Goal: Information Seeking & Learning: Learn about a topic

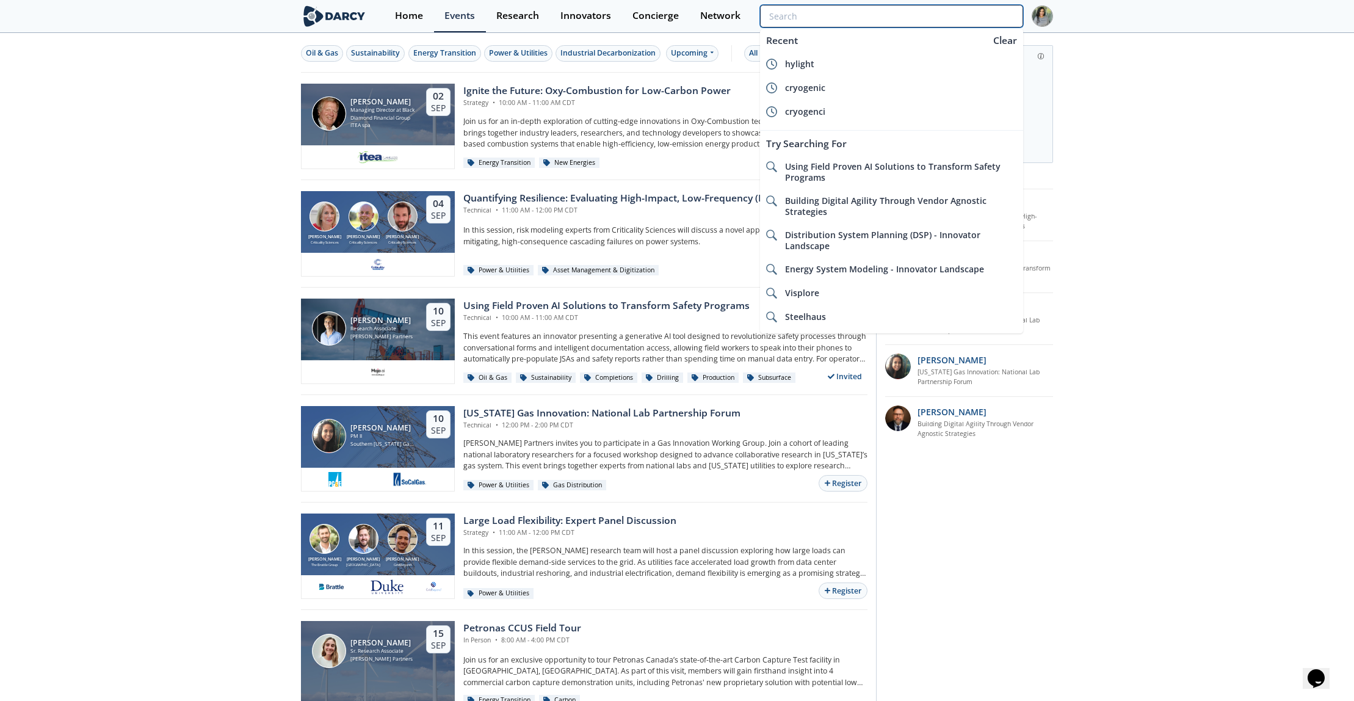
click at [975, 14] on input "search" at bounding box center [891, 16] width 263 height 23
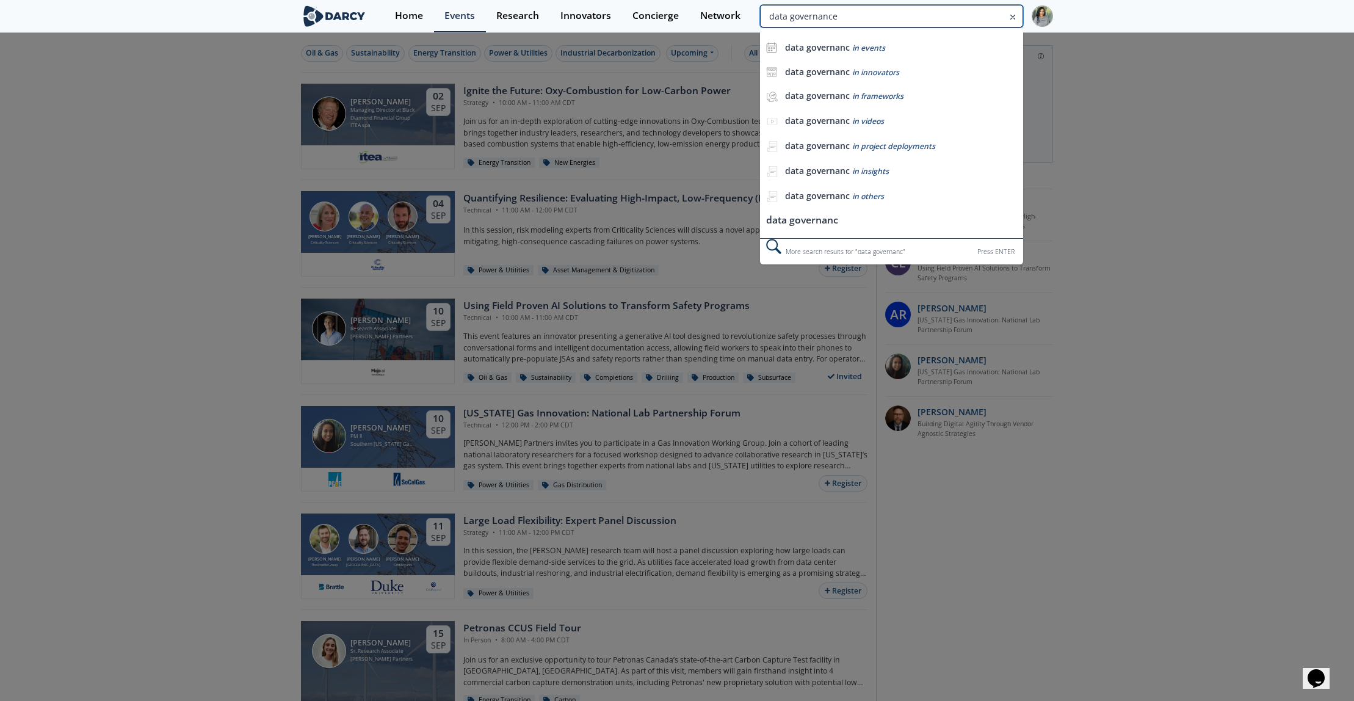
type input "data governance"
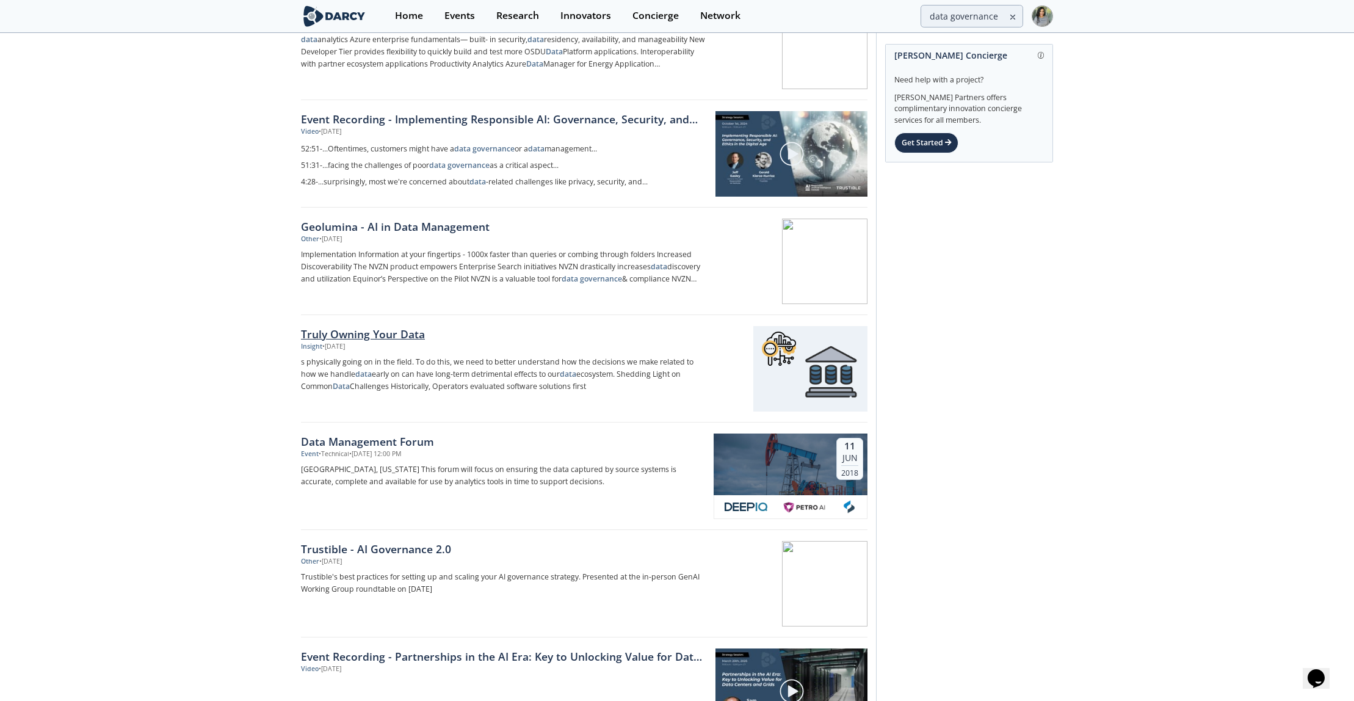
scroll to position [619, 0]
click at [390, 326] on div "Truly Owning Your Data" at bounding box center [503, 333] width 404 height 16
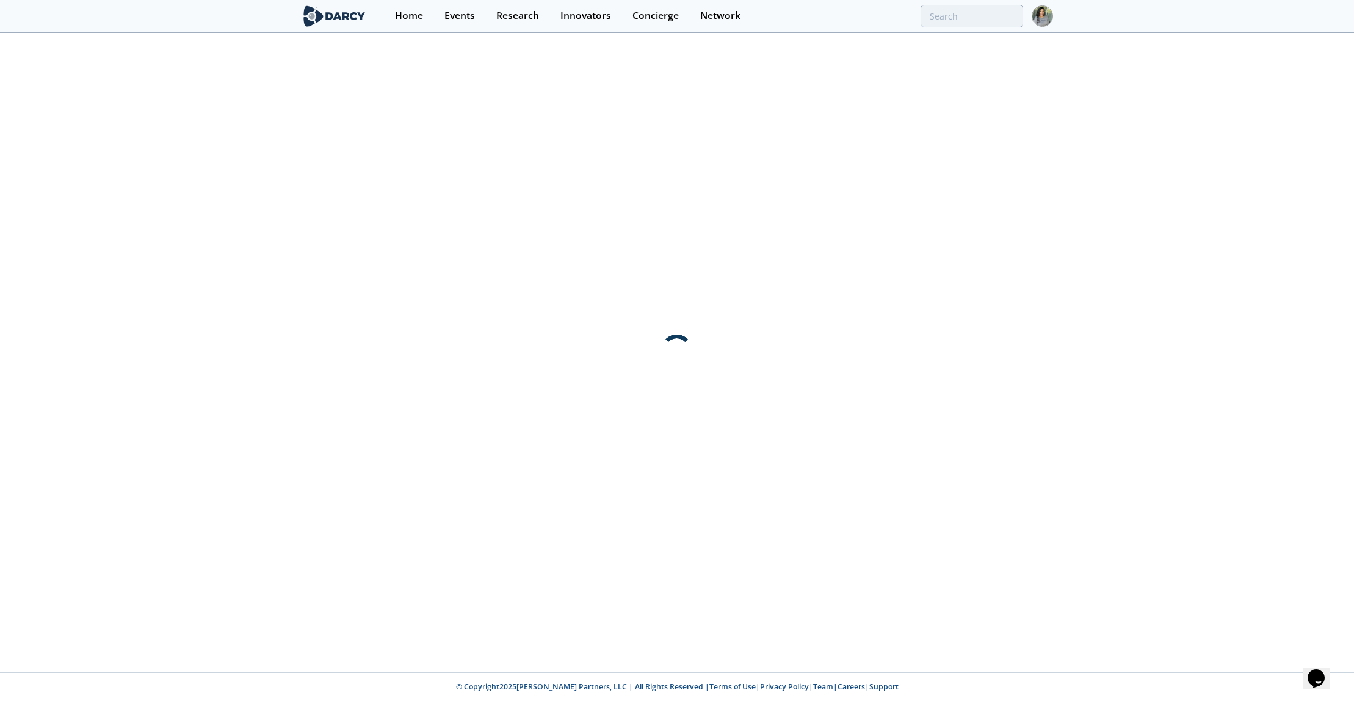
scroll to position [0, 0]
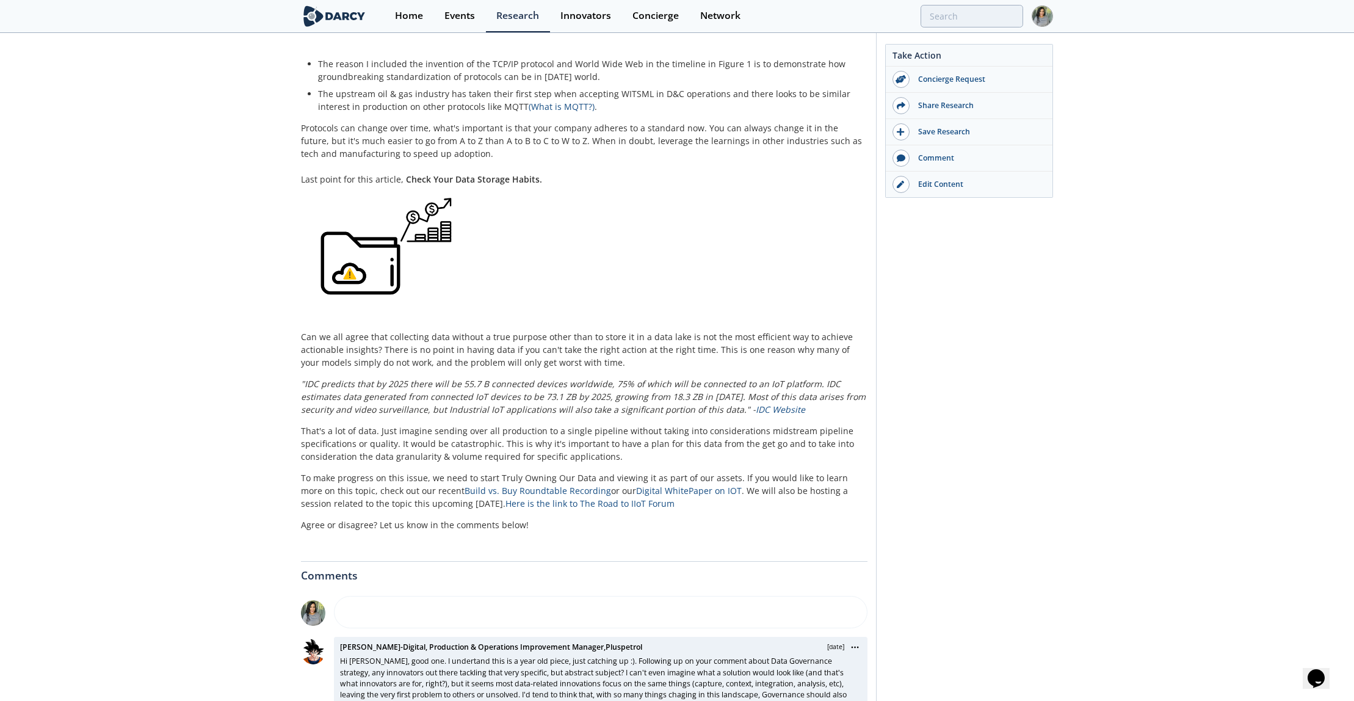
scroll to position [1852, 0]
click at [465, 484] on link "Build vs. Buy Roundtable Recording" at bounding box center [538, 490] width 147 height 12
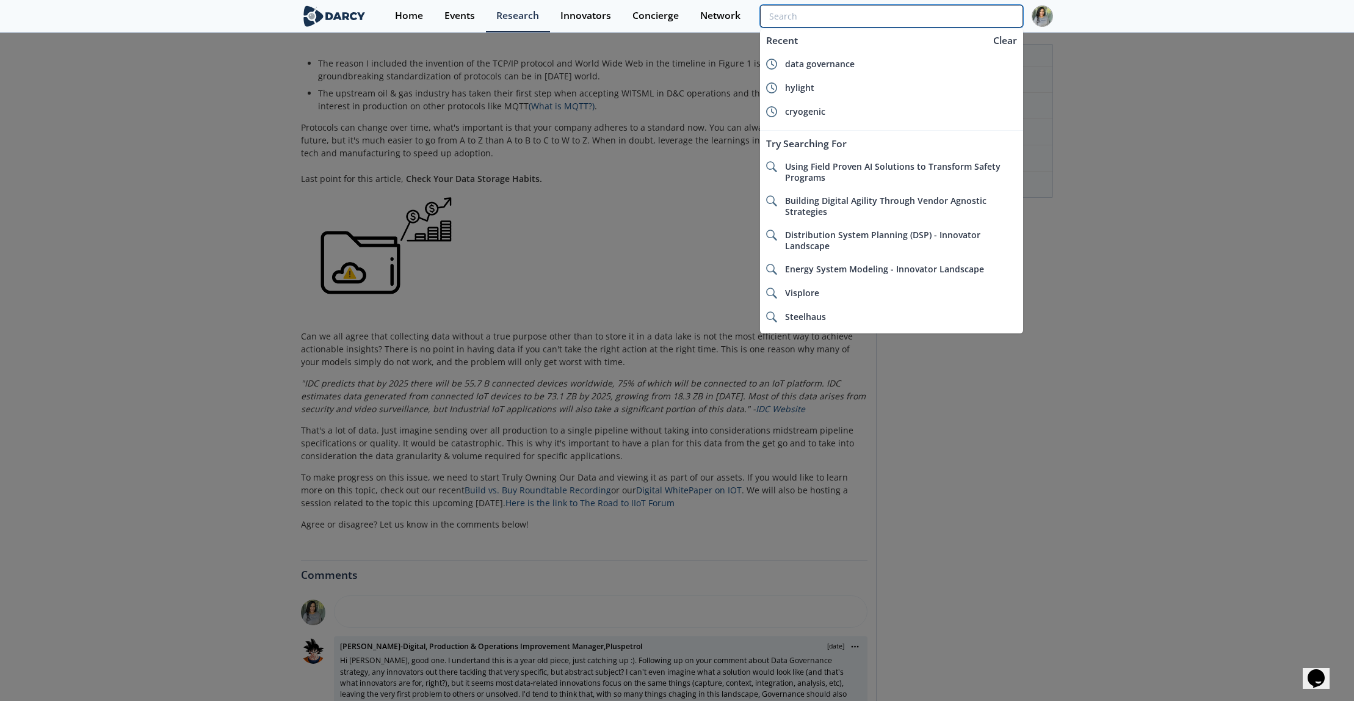
click at [976, 15] on input "search" at bounding box center [891, 16] width 263 height 23
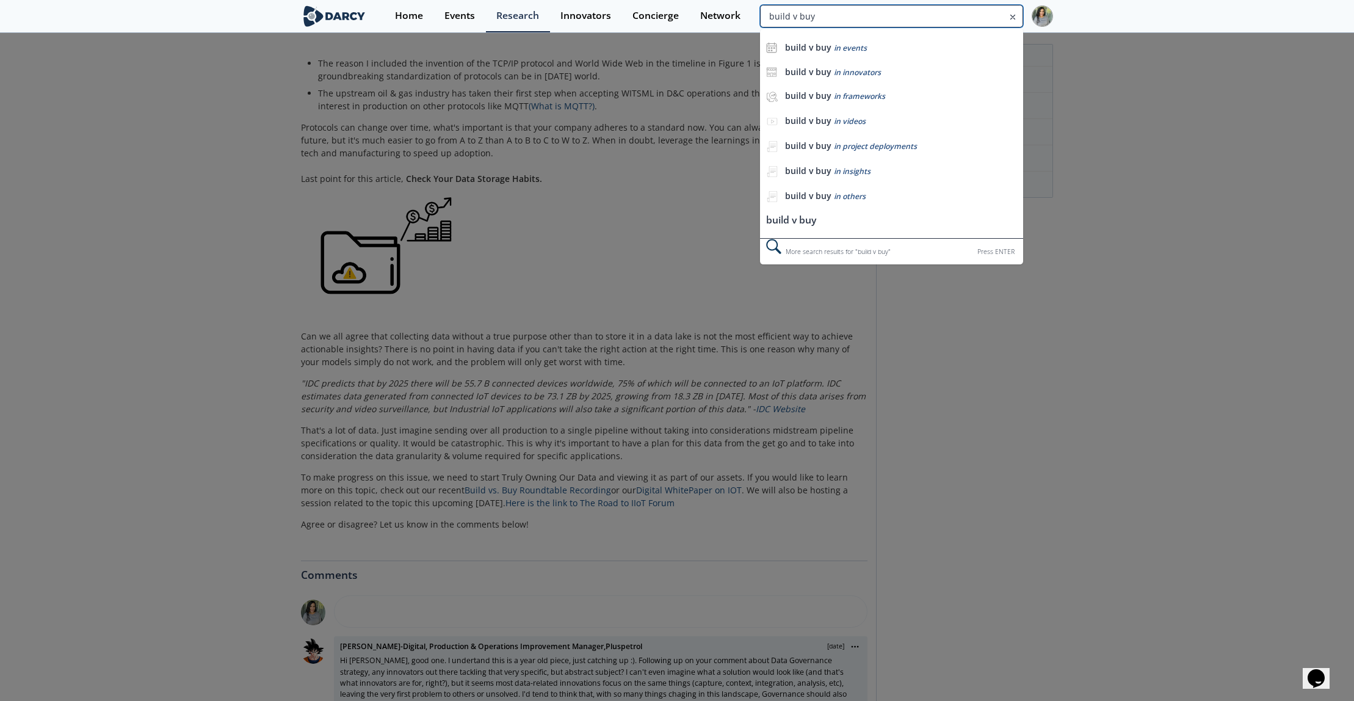
type input "build v buy"
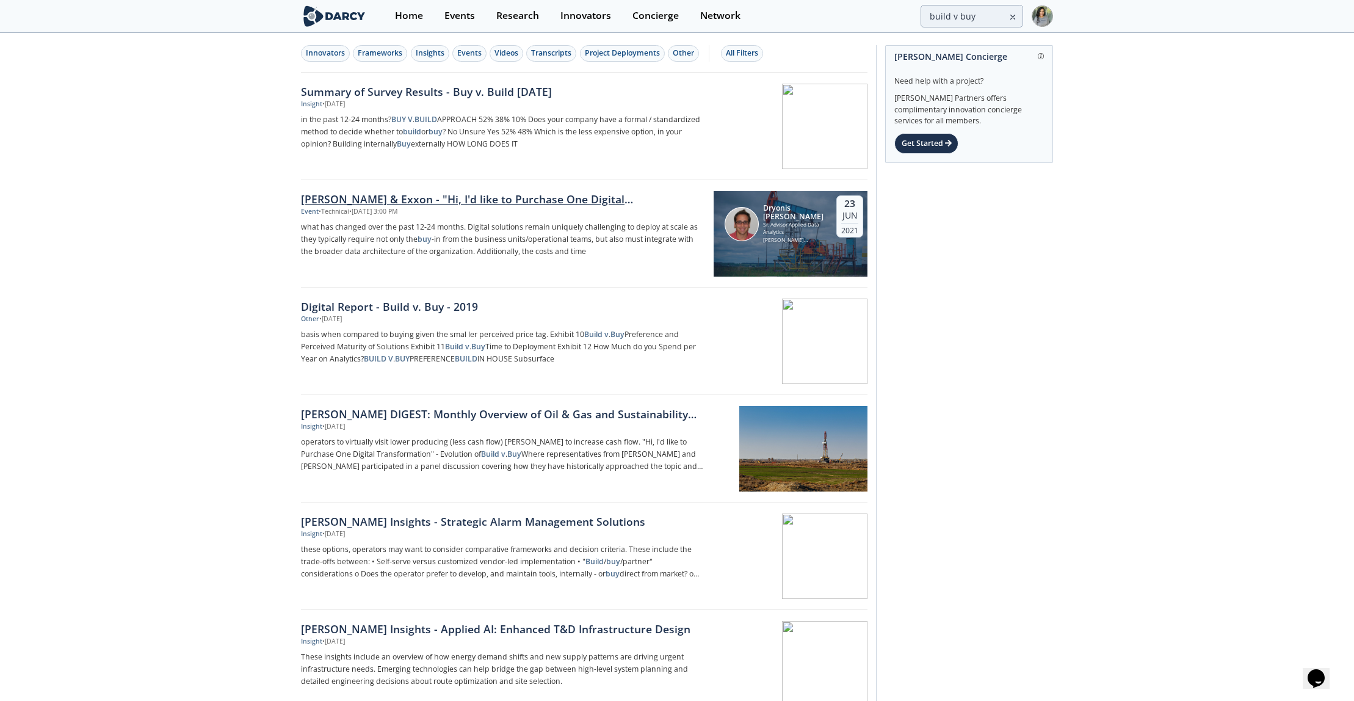
click at [402, 197] on div "Hess & Exxon - "Hi, I'd like to Purchase One Digital Transformation" - Evolutio…" at bounding box center [503, 199] width 404 height 16
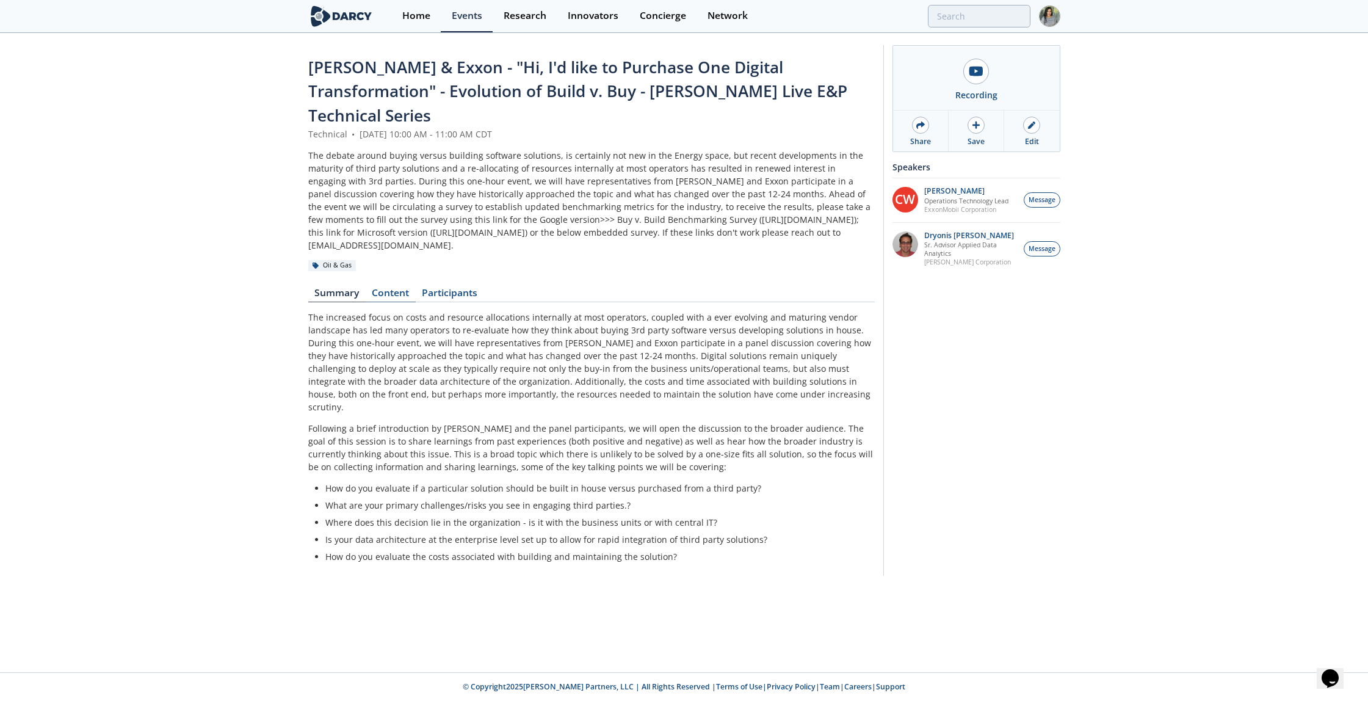
click at [393, 288] on link "Content" at bounding box center [391, 295] width 50 height 15
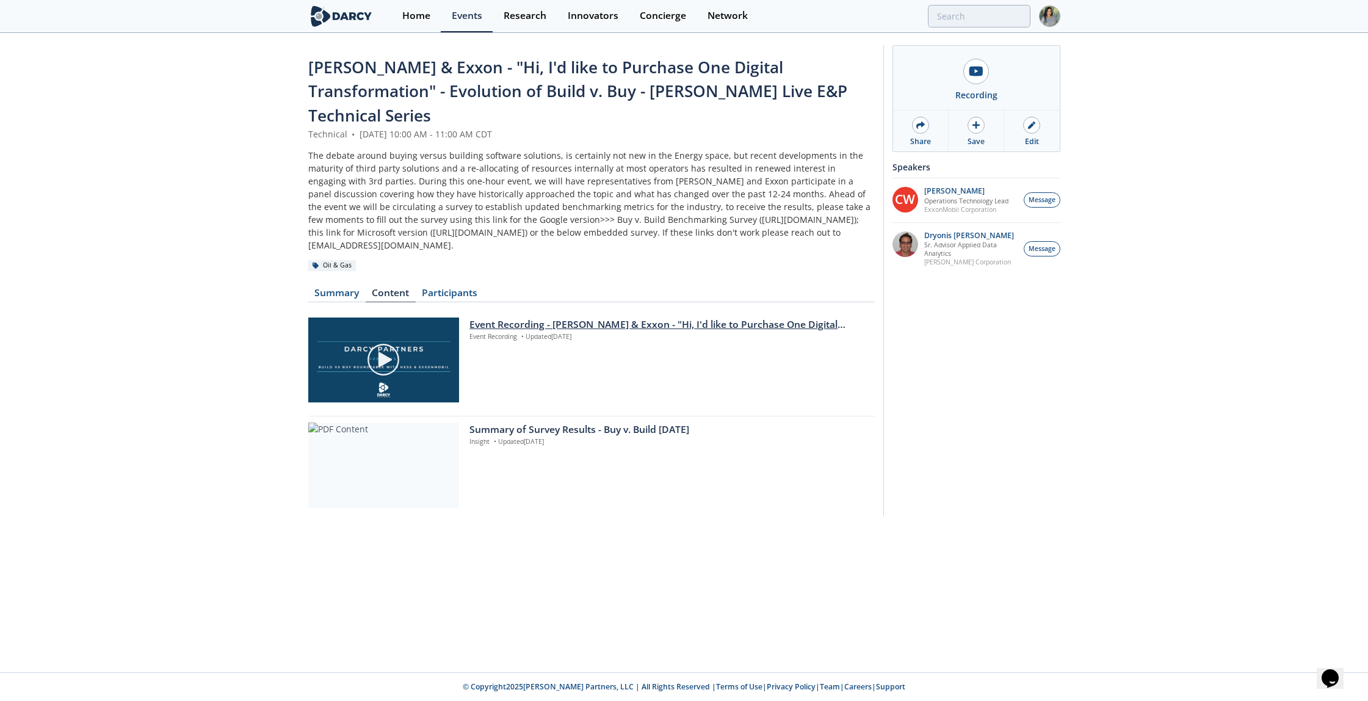
click at [504, 318] on div "Event Recording - Hess & Exxon - "Hi, I'd like to Purchase One Digital Transfor…" at bounding box center [668, 325] width 396 height 15
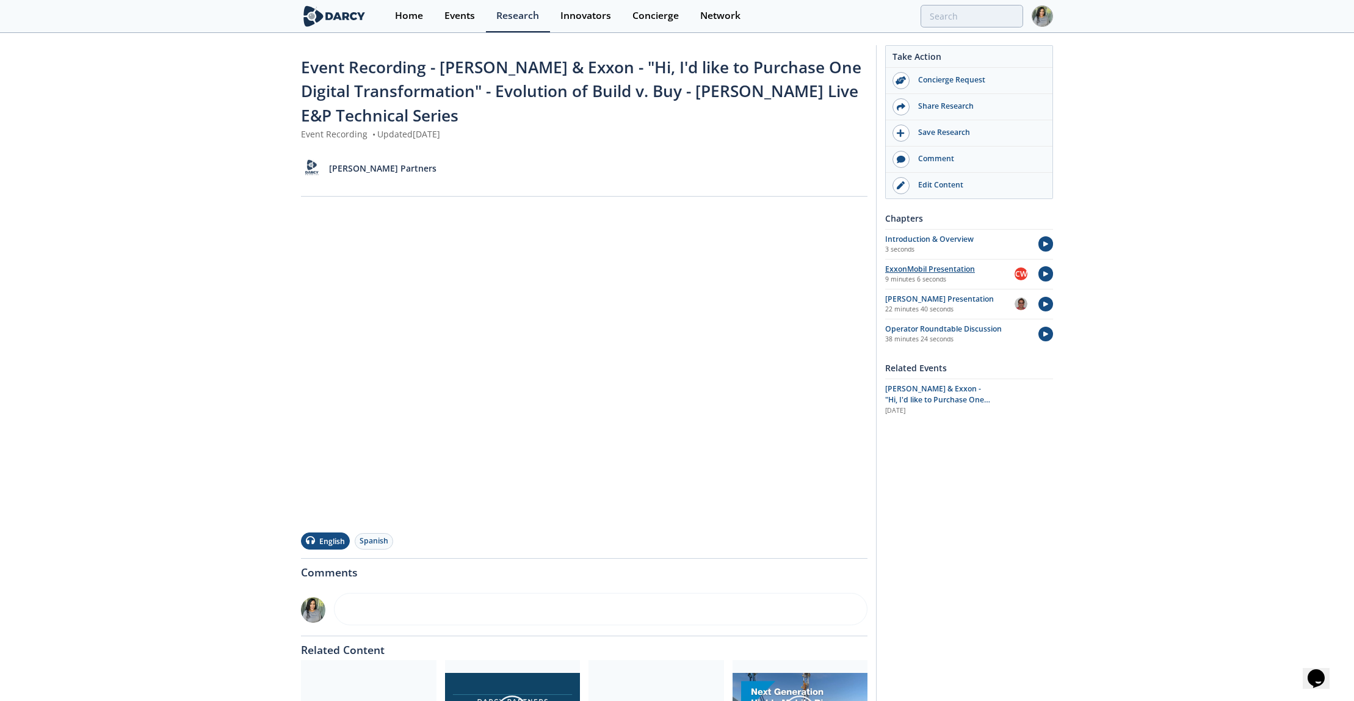
click at [909, 271] on div "ExxonMobil Presentation" at bounding box center [949, 269] width 129 height 11
click at [122, 231] on div "Event Recording - Hess & Exxon - "Hi, I'd like to Purchase One Digital Transfor…" at bounding box center [677, 428] width 1354 height 789
click at [82, 377] on div "Event Recording - Hess & Exxon - "Hi, I'd like to Purchase One Digital Transfor…" at bounding box center [677, 428] width 1354 height 789
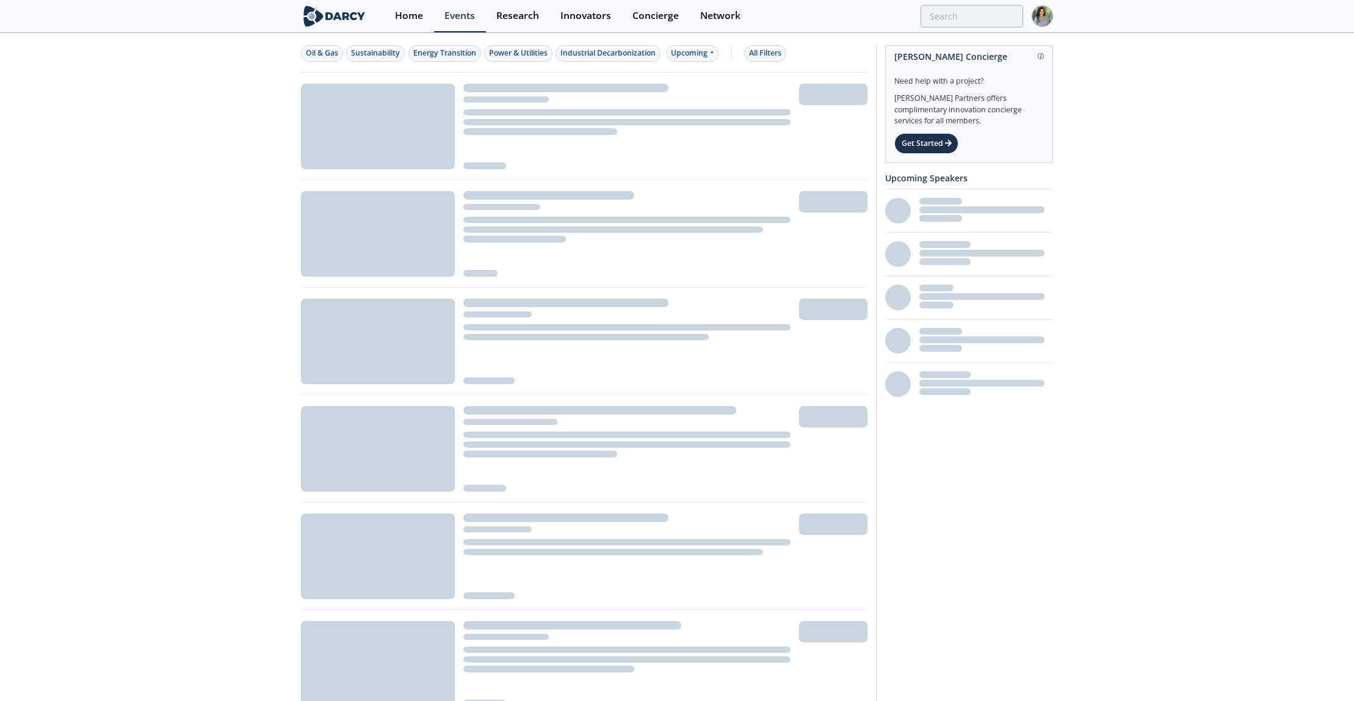
click at [961, 28] on div "Home Events Research Innovators Concierge Network" at bounding box center [719, 16] width 669 height 32
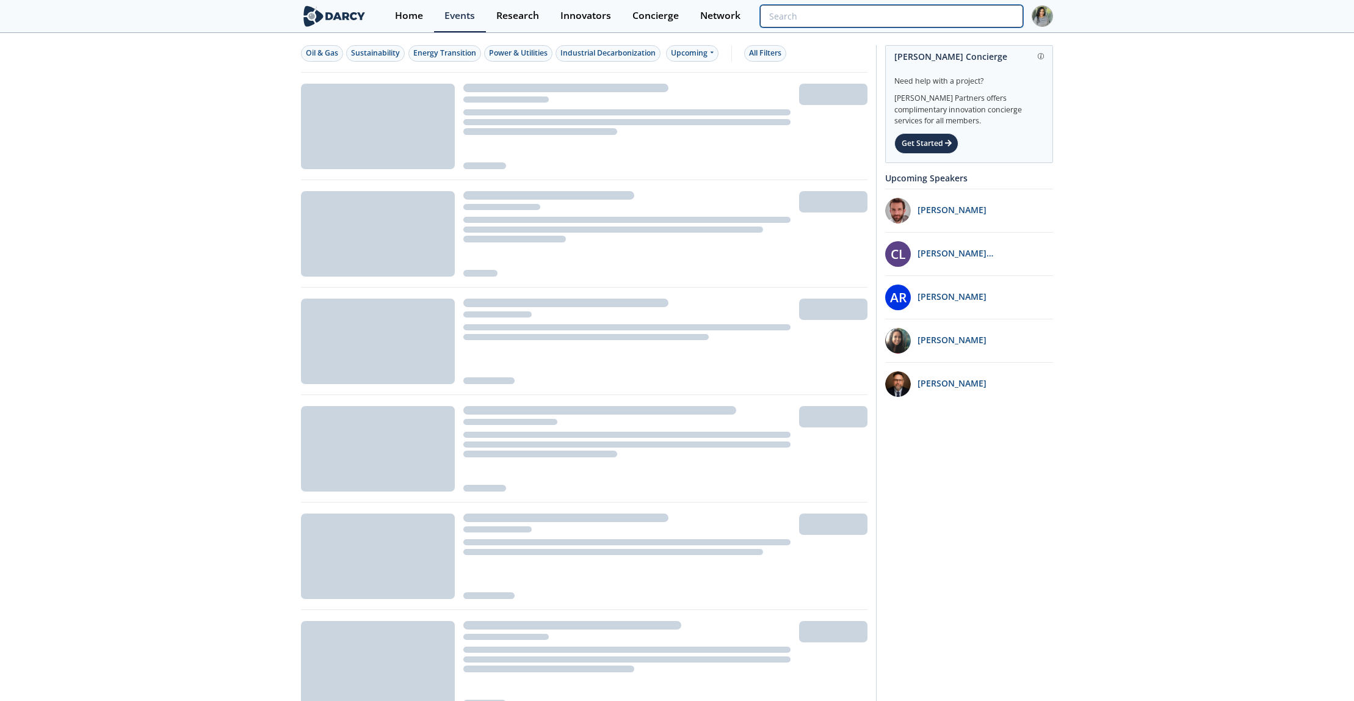
click at [958, 24] on input "search" at bounding box center [891, 16] width 263 height 23
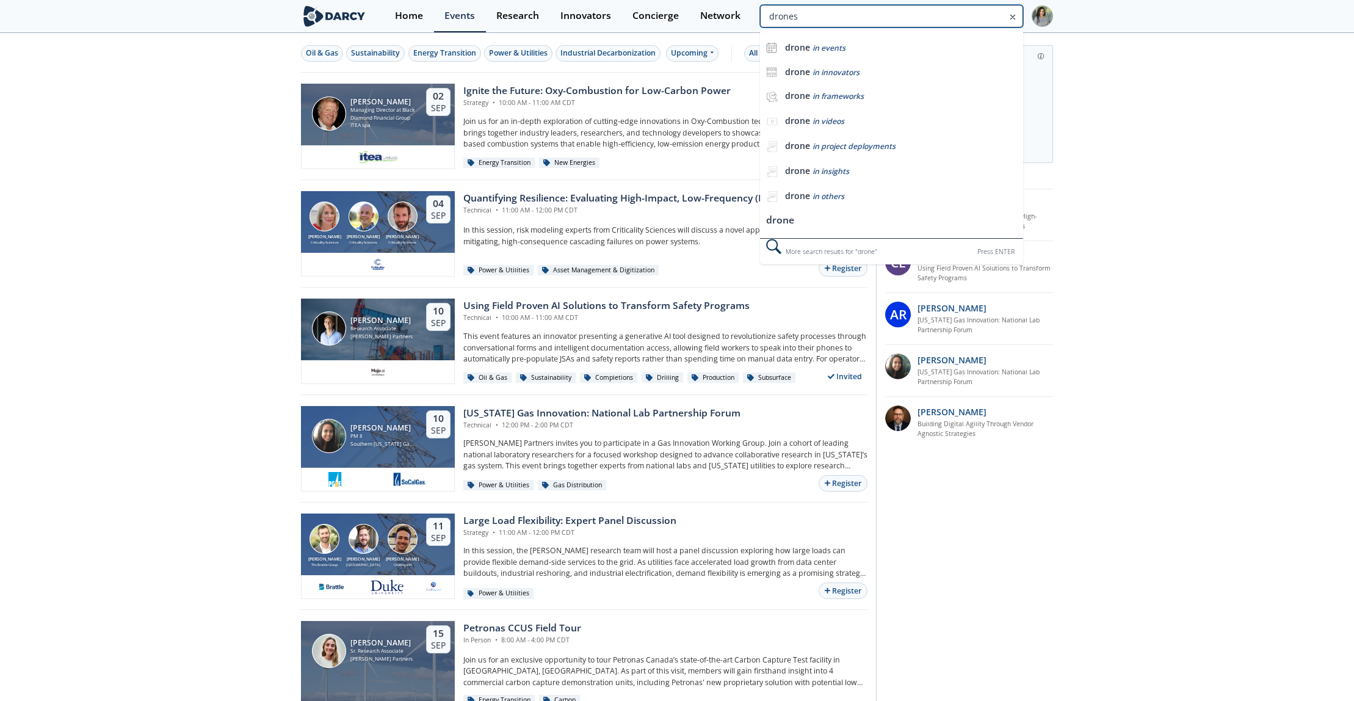
type input "drones"
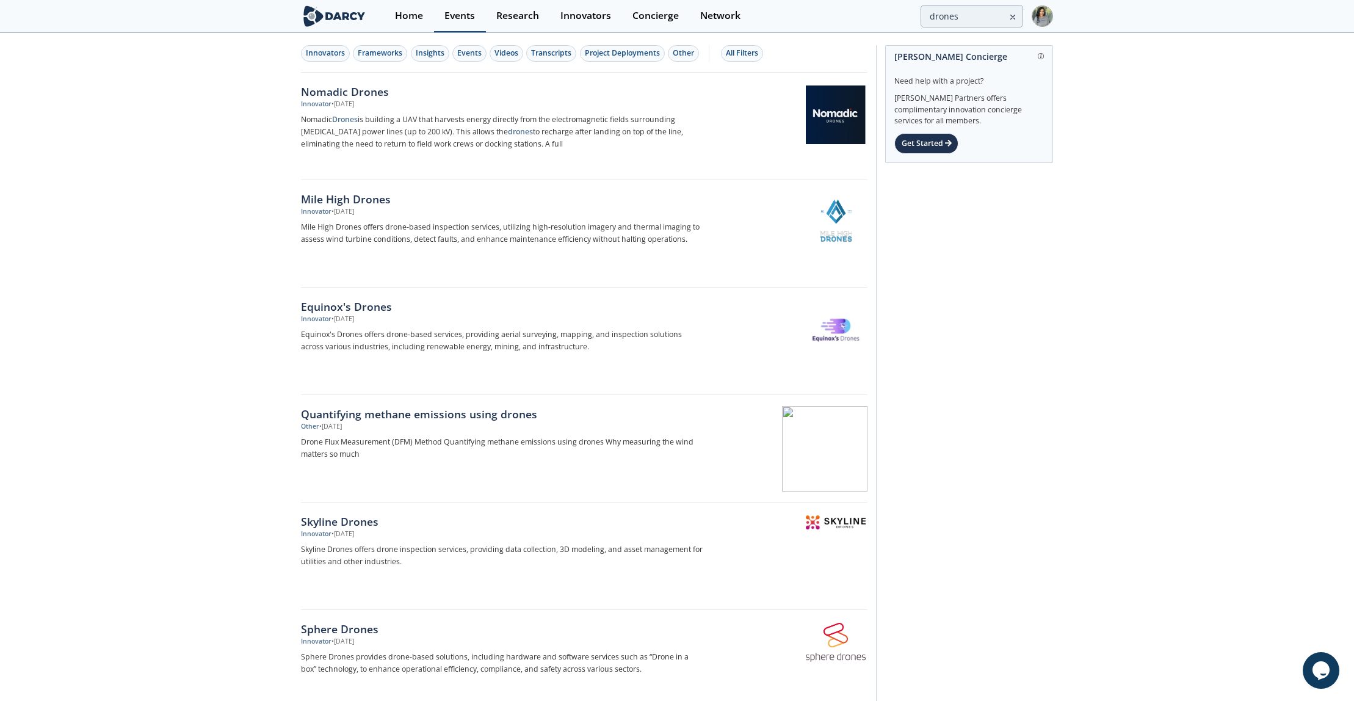
click at [449, 21] on link "Events" at bounding box center [460, 16] width 52 height 32
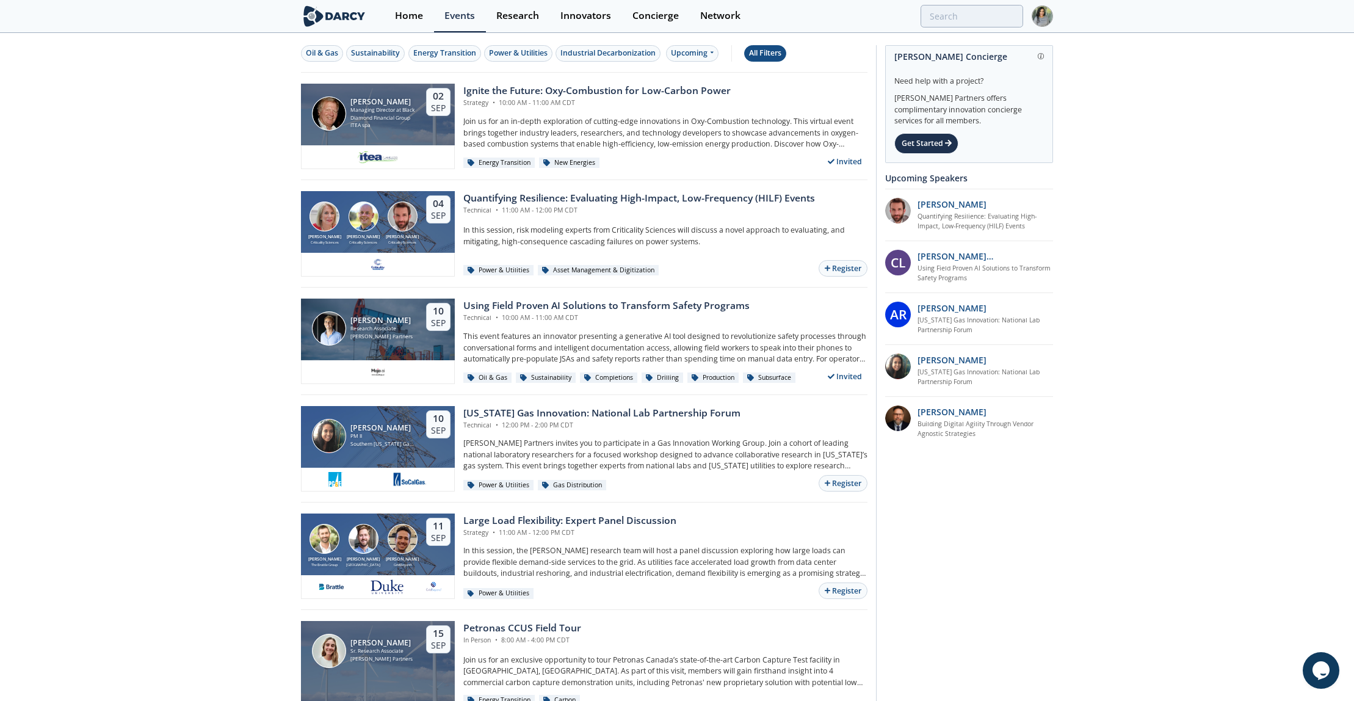
click at [752, 54] on button "All Filters" at bounding box center [765, 53] width 42 height 16
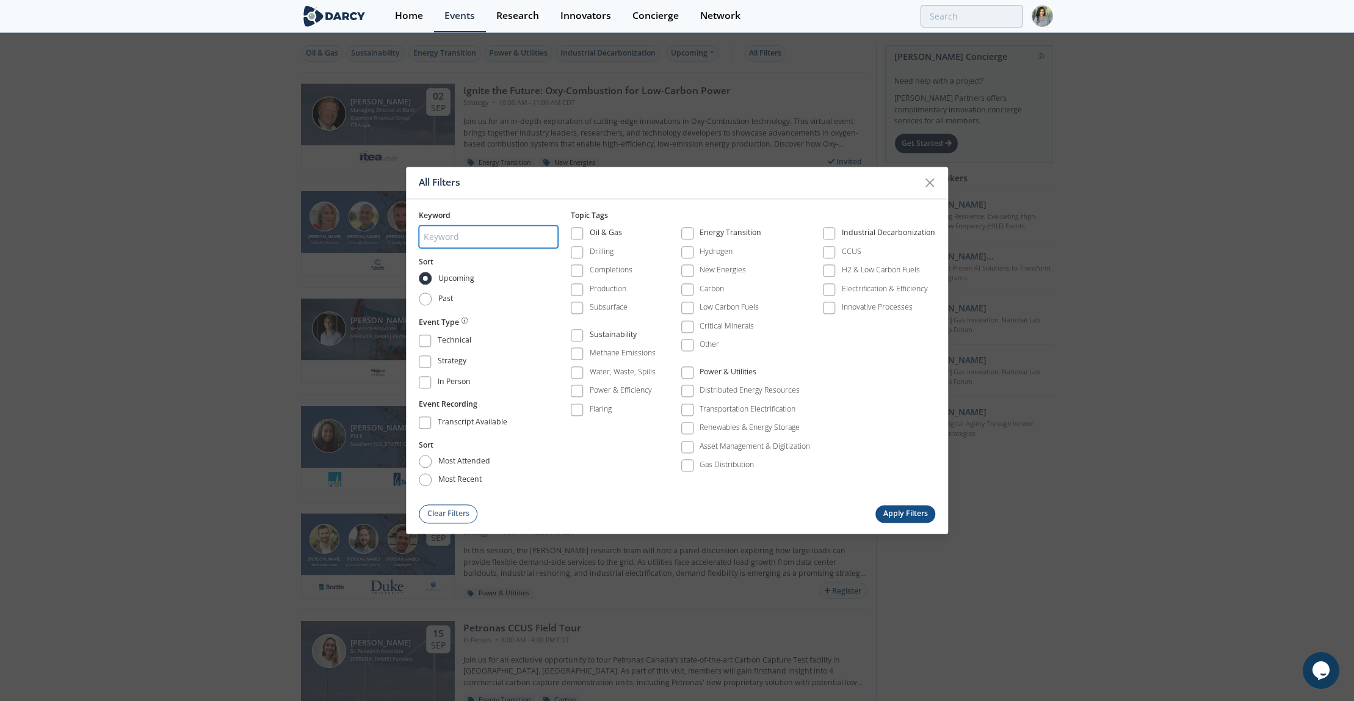
click at [466, 229] on input "search" at bounding box center [488, 236] width 139 height 23
type input "drones"
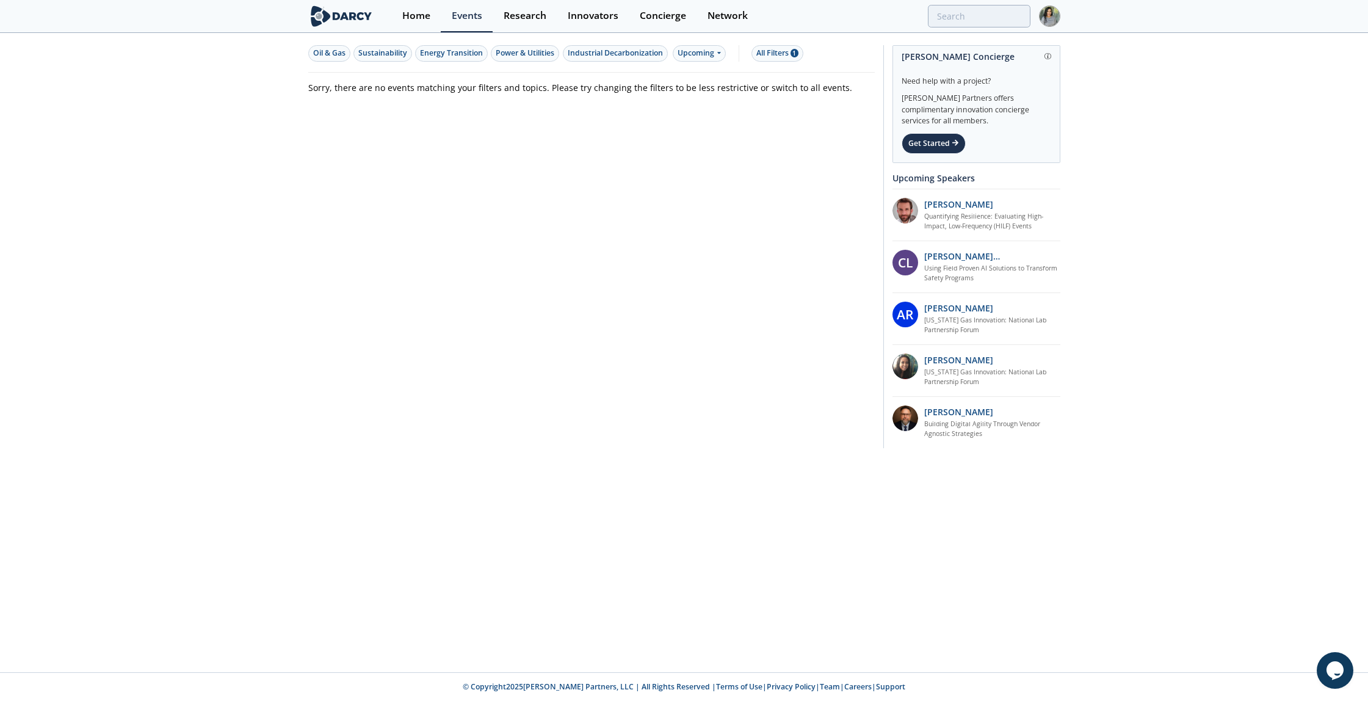
click at [994, 4] on div "Home Events Research Innovators Concierge Network" at bounding box center [725, 16] width 669 height 32
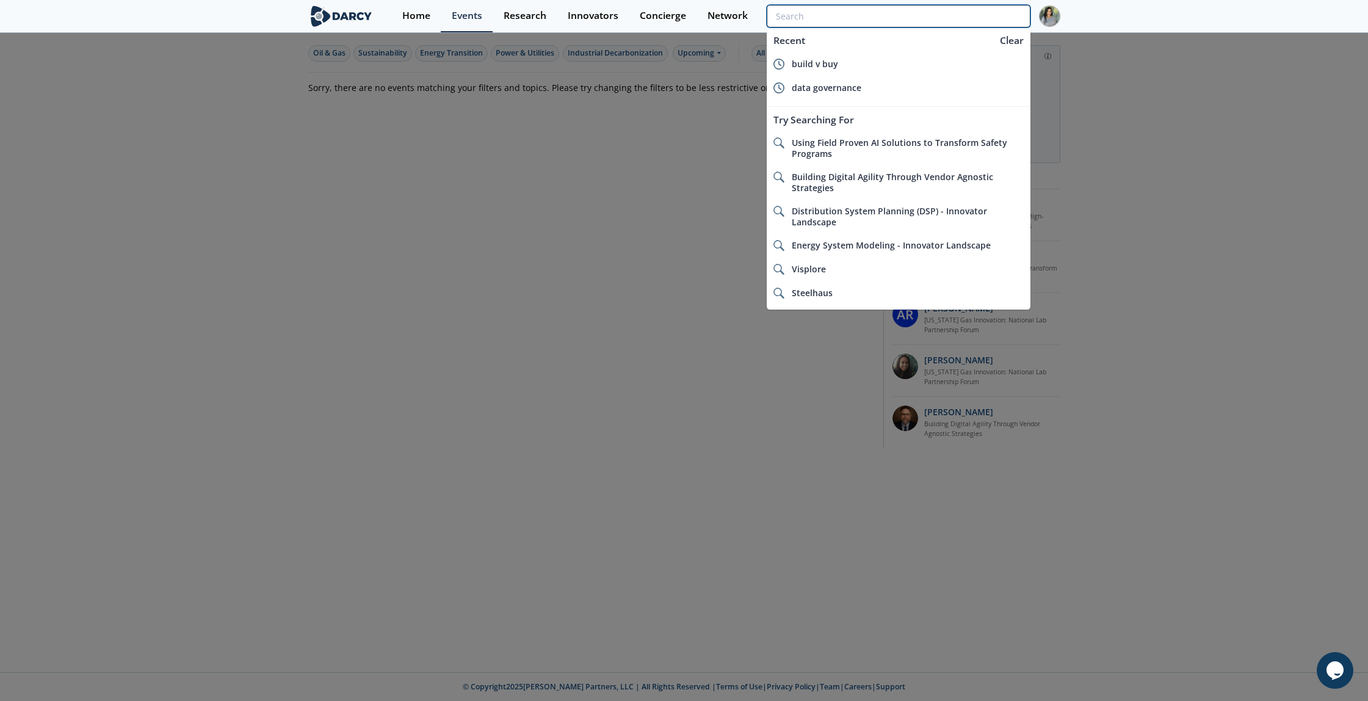
click at [994, 18] on input "search" at bounding box center [898, 16] width 263 height 23
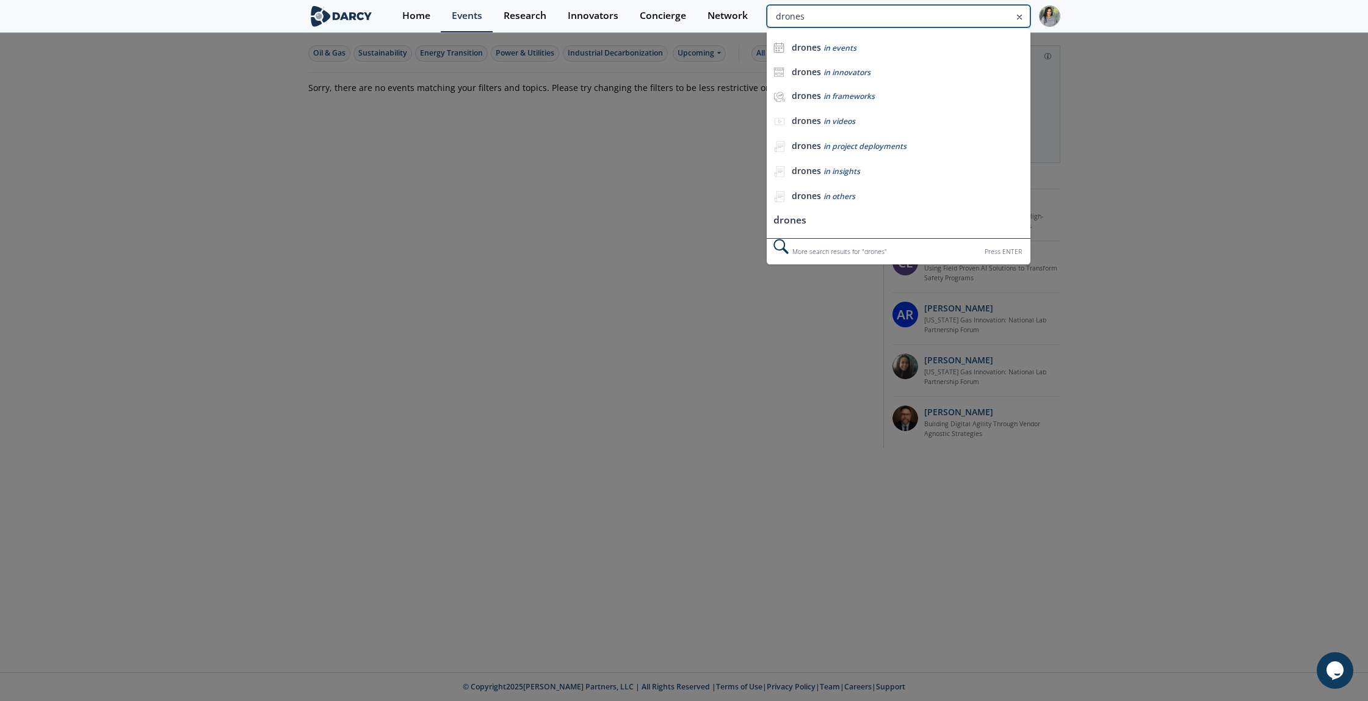
type input "drones"
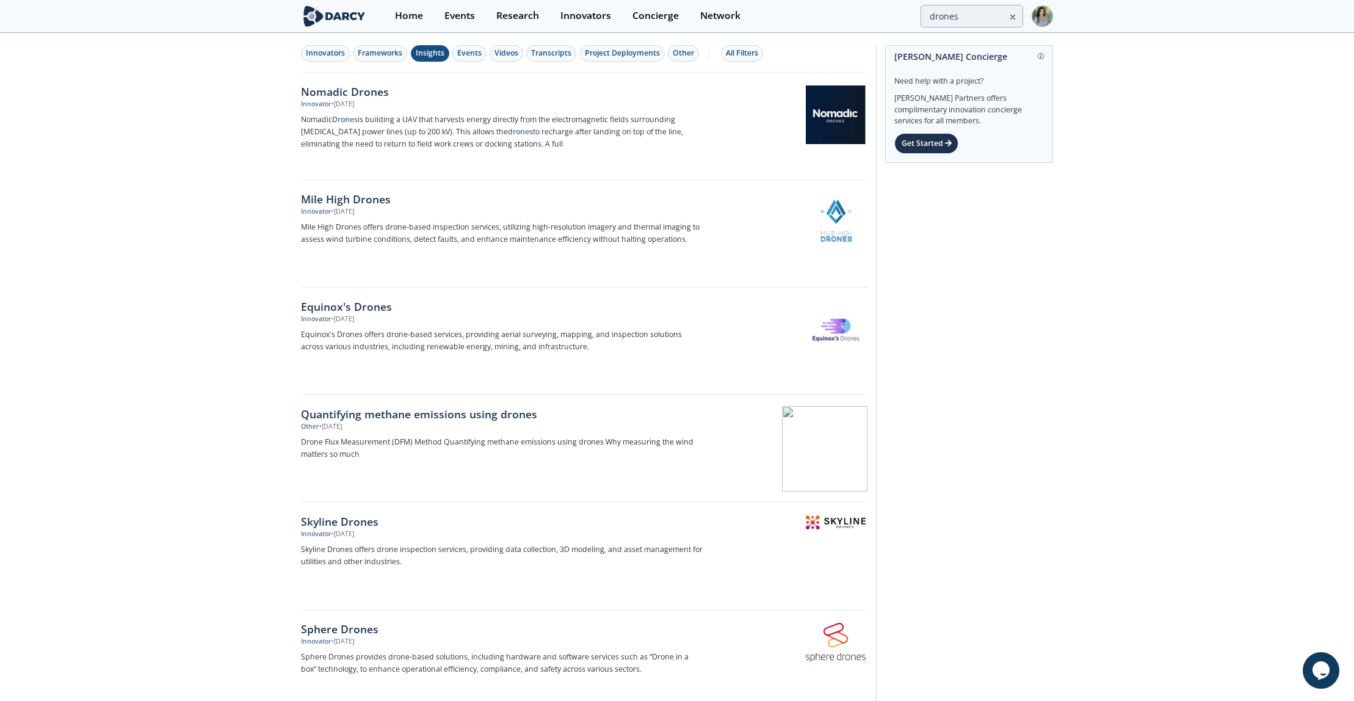
click at [423, 59] on button "Insights" at bounding box center [430, 53] width 38 height 16
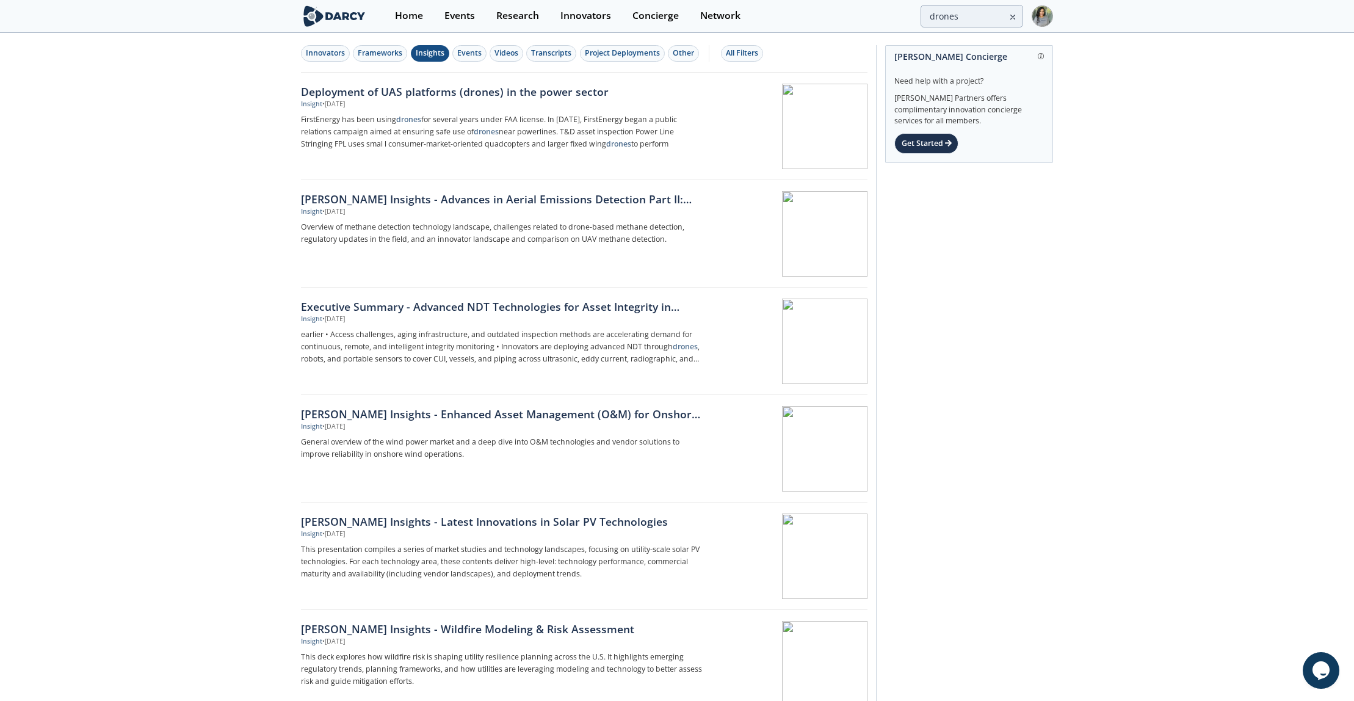
click at [746, 53] on div "All Filters" at bounding box center [742, 53] width 32 height 11
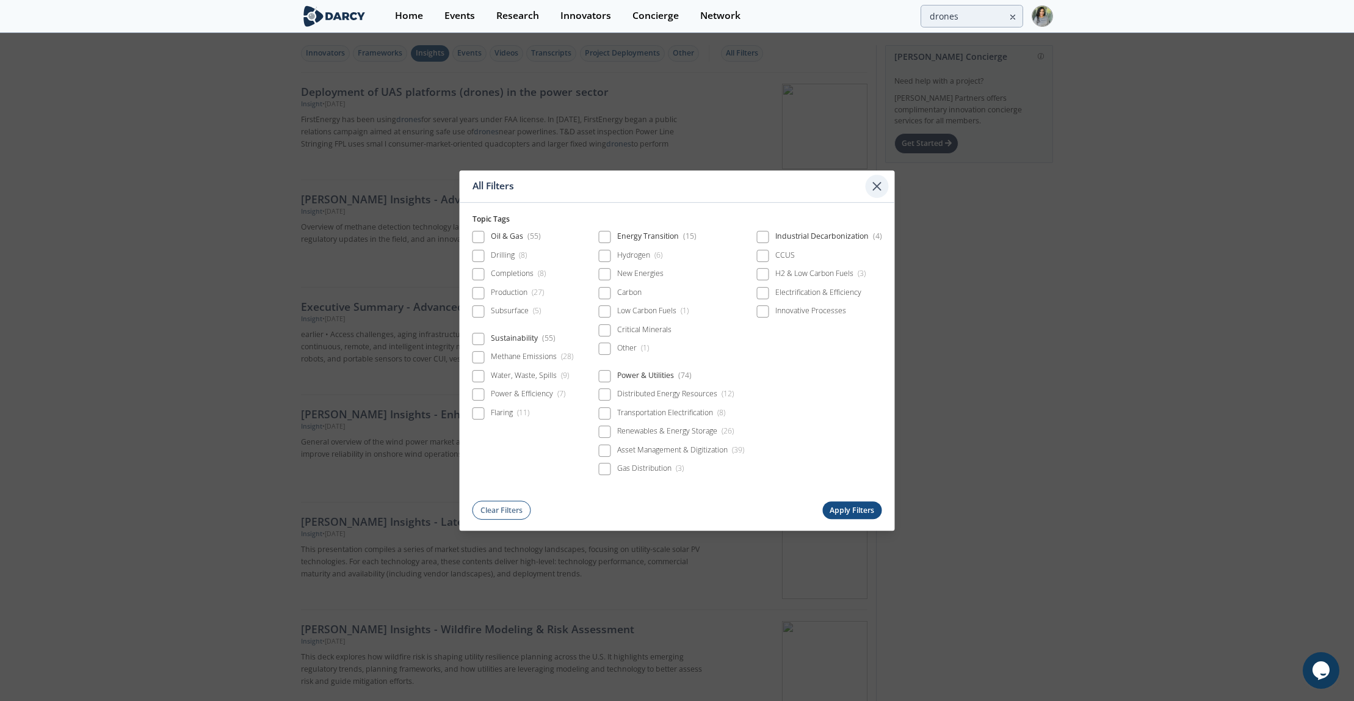
click at [878, 181] on icon at bounding box center [877, 186] width 15 height 15
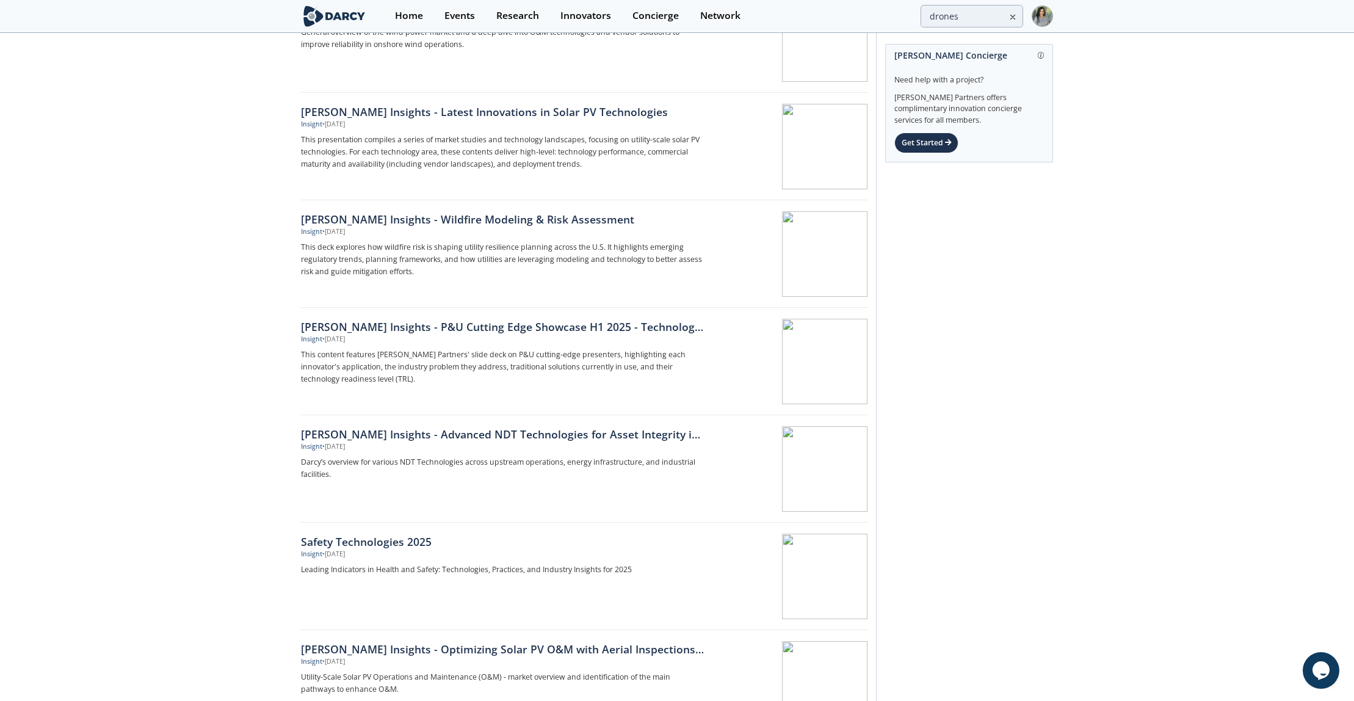
scroll to position [412, 0]
